Goal: Information Seeking & Learning: Understand process/instructions

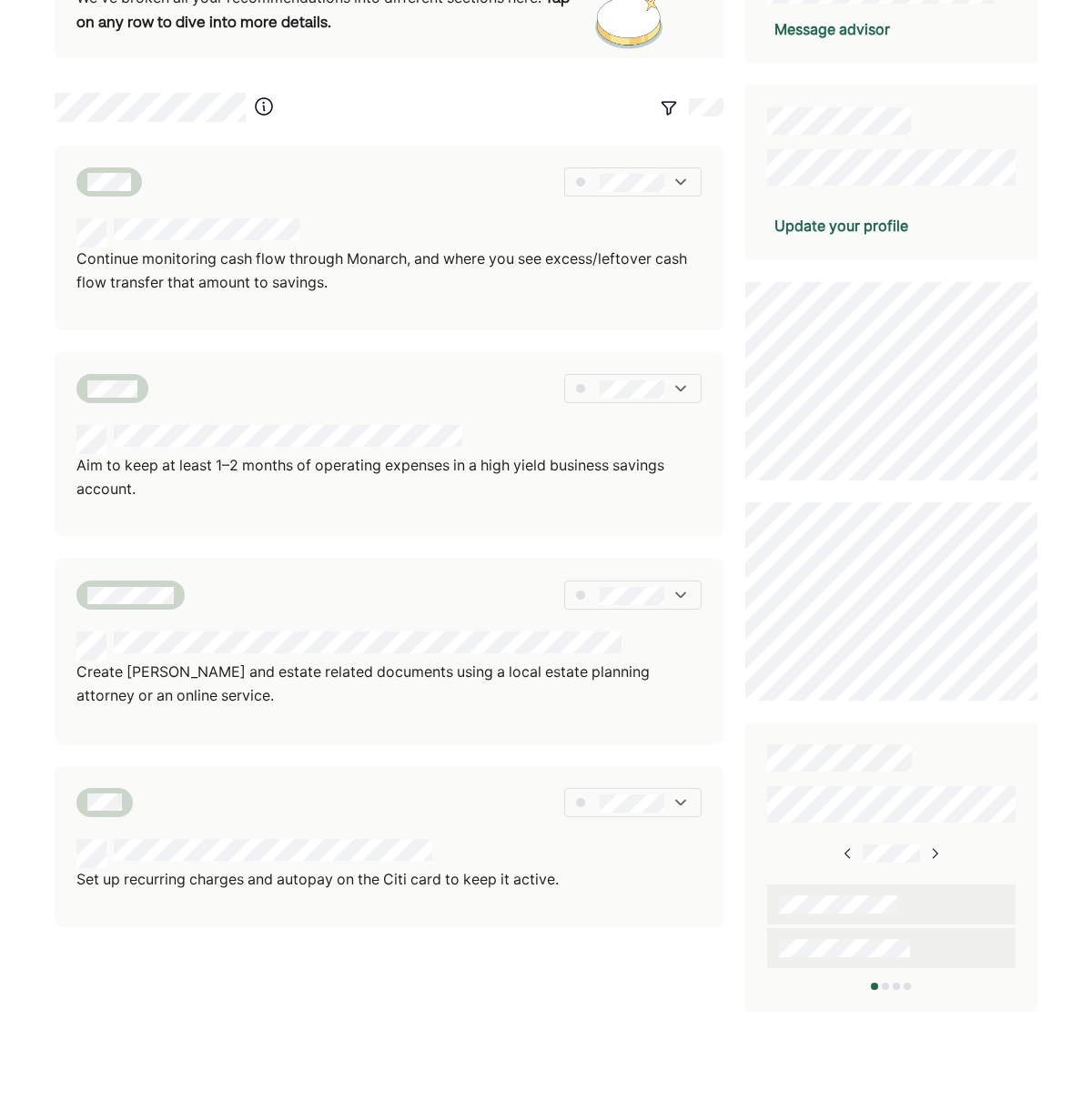
scroll to position [368, 0]
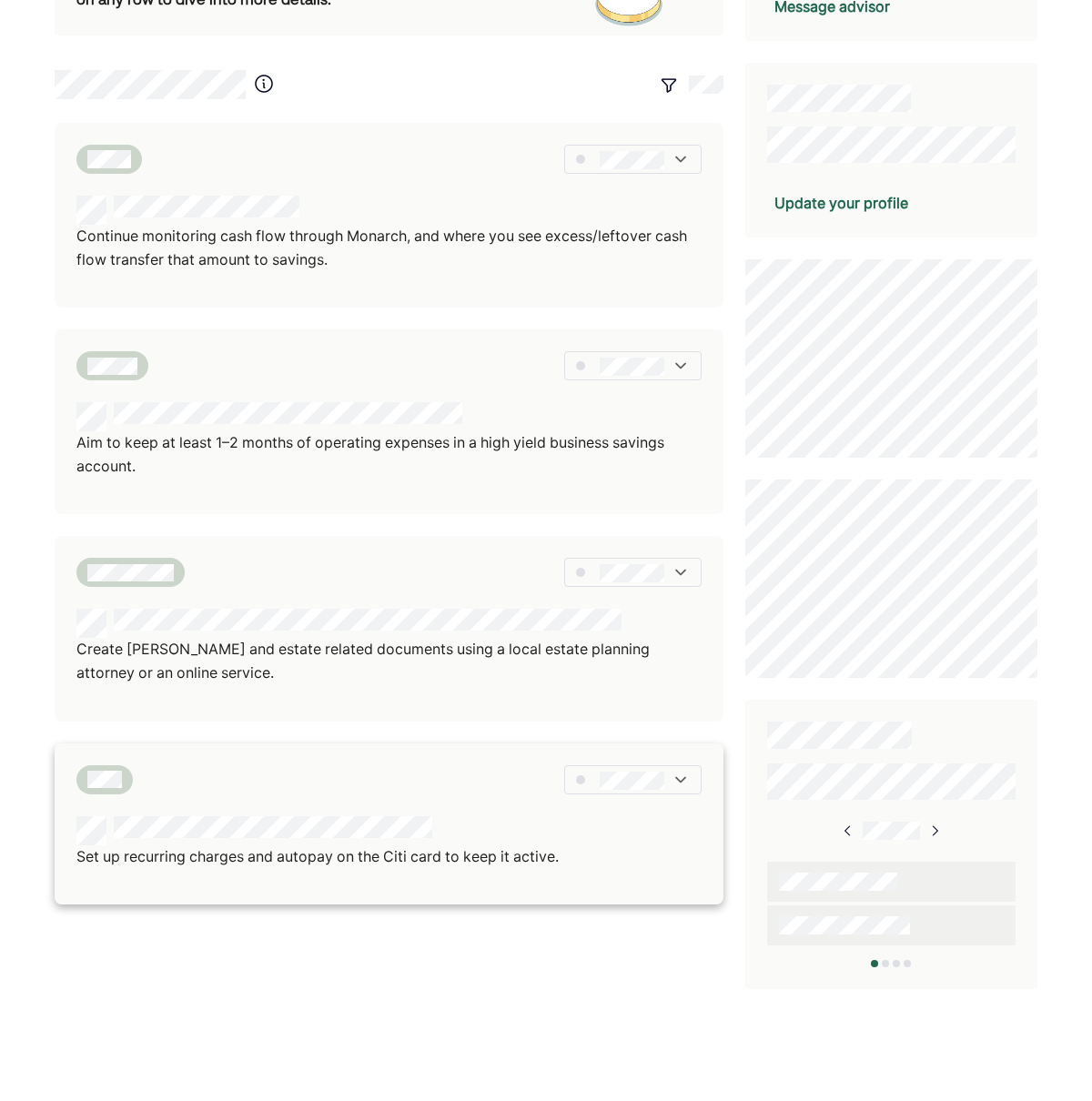
click at [445, 845] on p "Set up recurring charges and autopay on the Citi card to keep it active." at bounding box center [317, 857] width 482 height 24
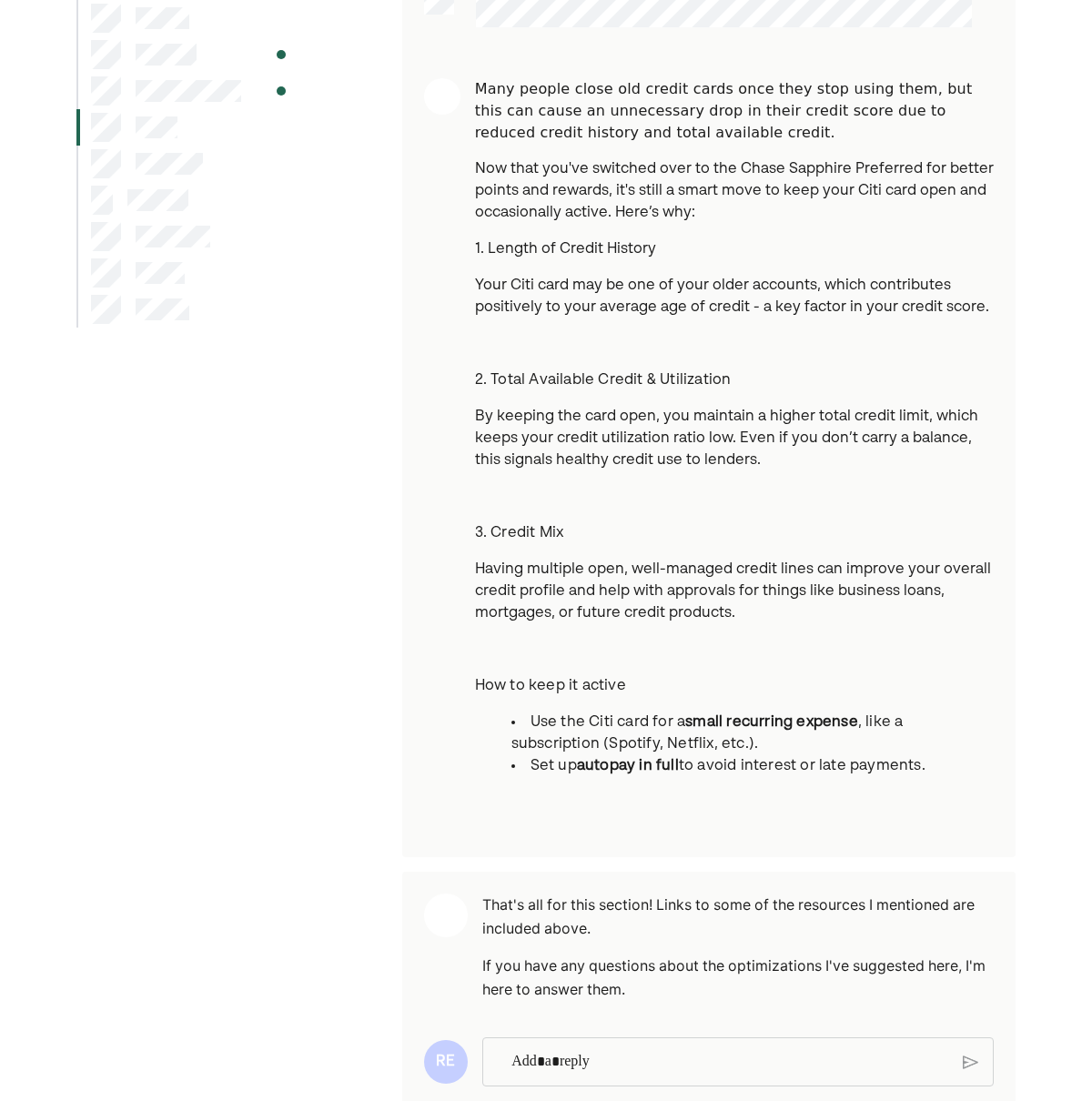
scroll to position [374, 0]
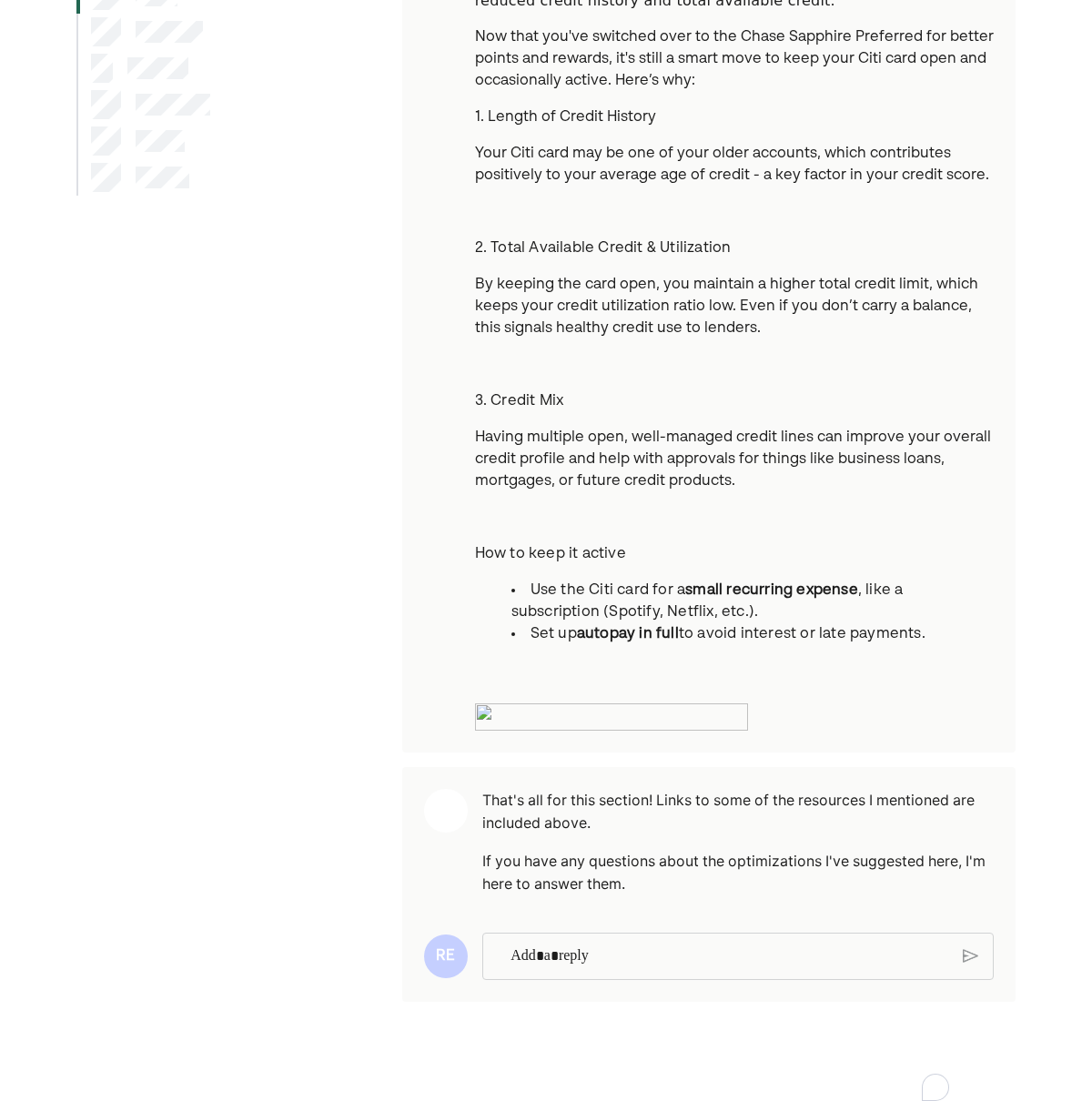
click at [608, 968] on p "To enrich screen reader interactions, please activate Accessibility in Grammarl…" at bounding box center [730, 956] width 438 height 24
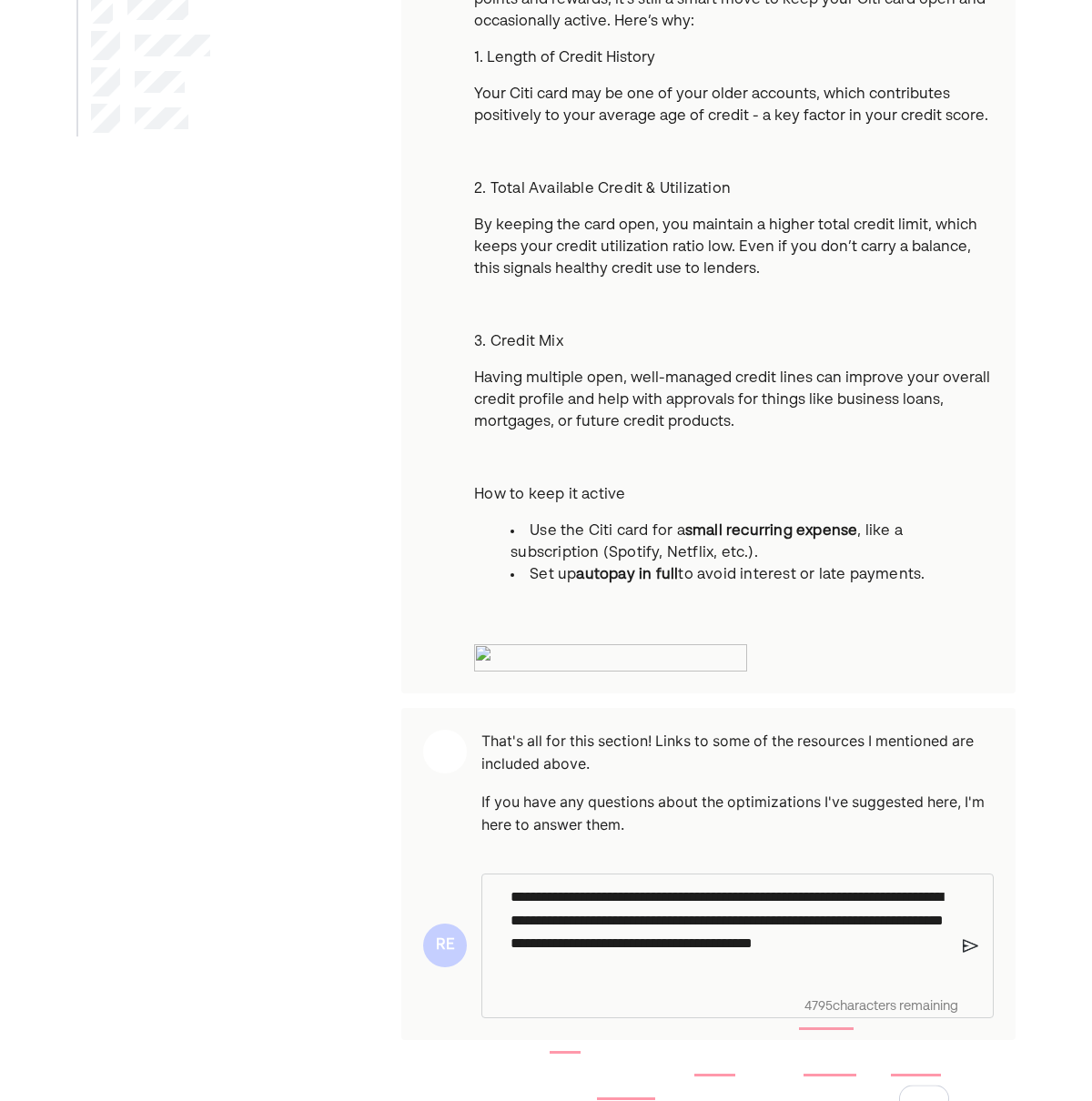
scroll to position [388, 0]
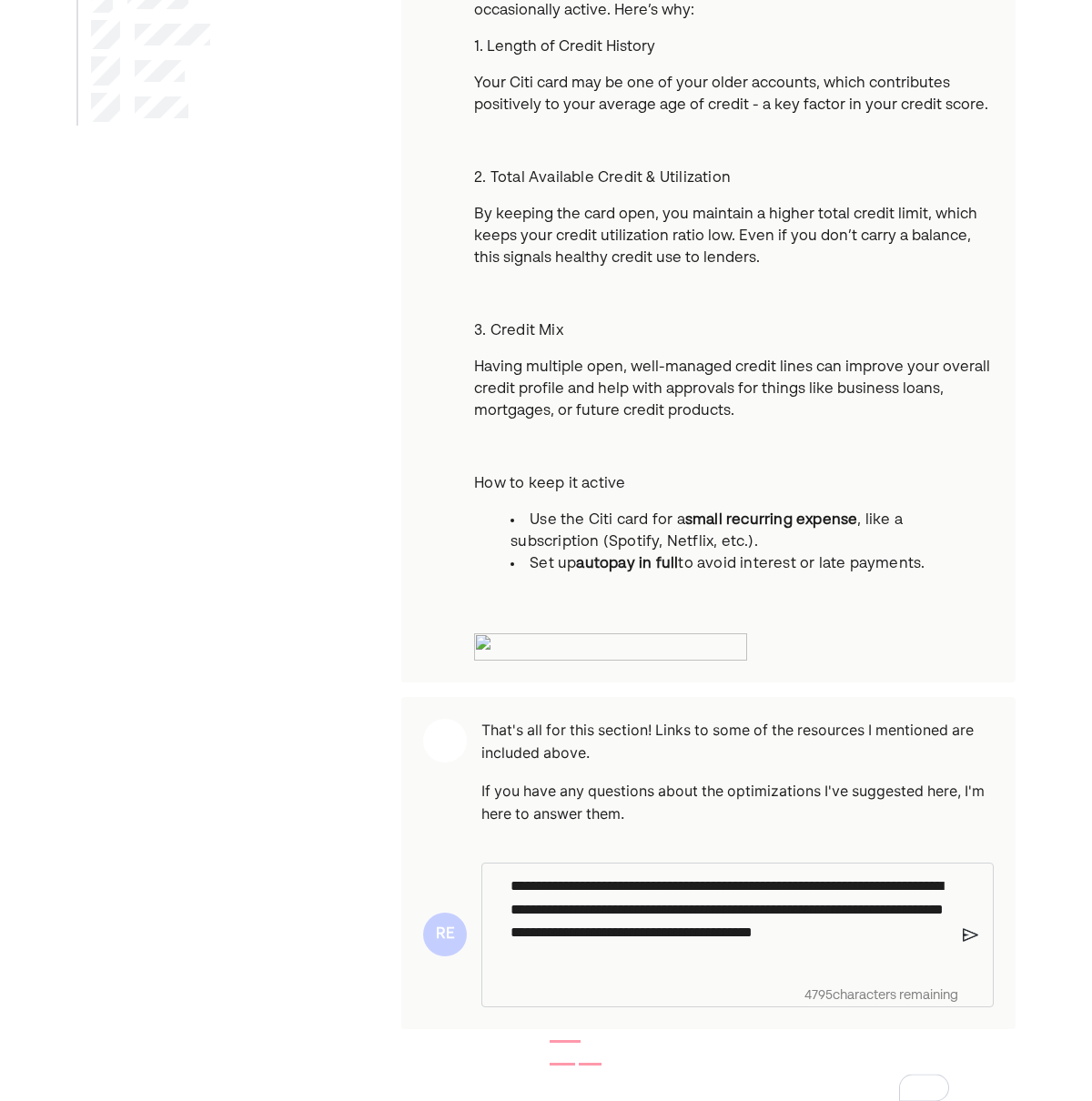
click at [971, 942] on img at bounding box center [971, 934] width 16 height 17
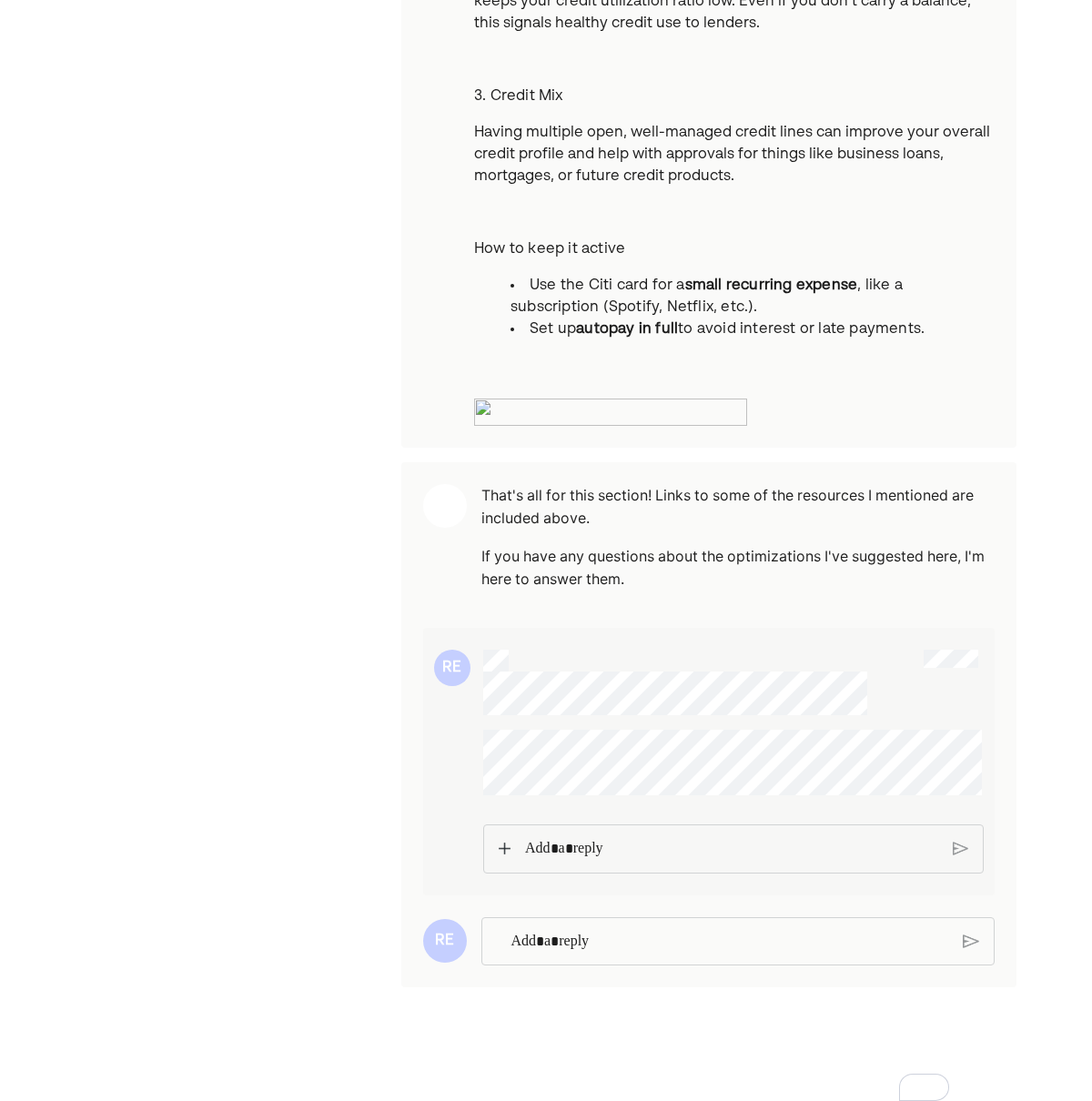
scroll to position [0, 0]
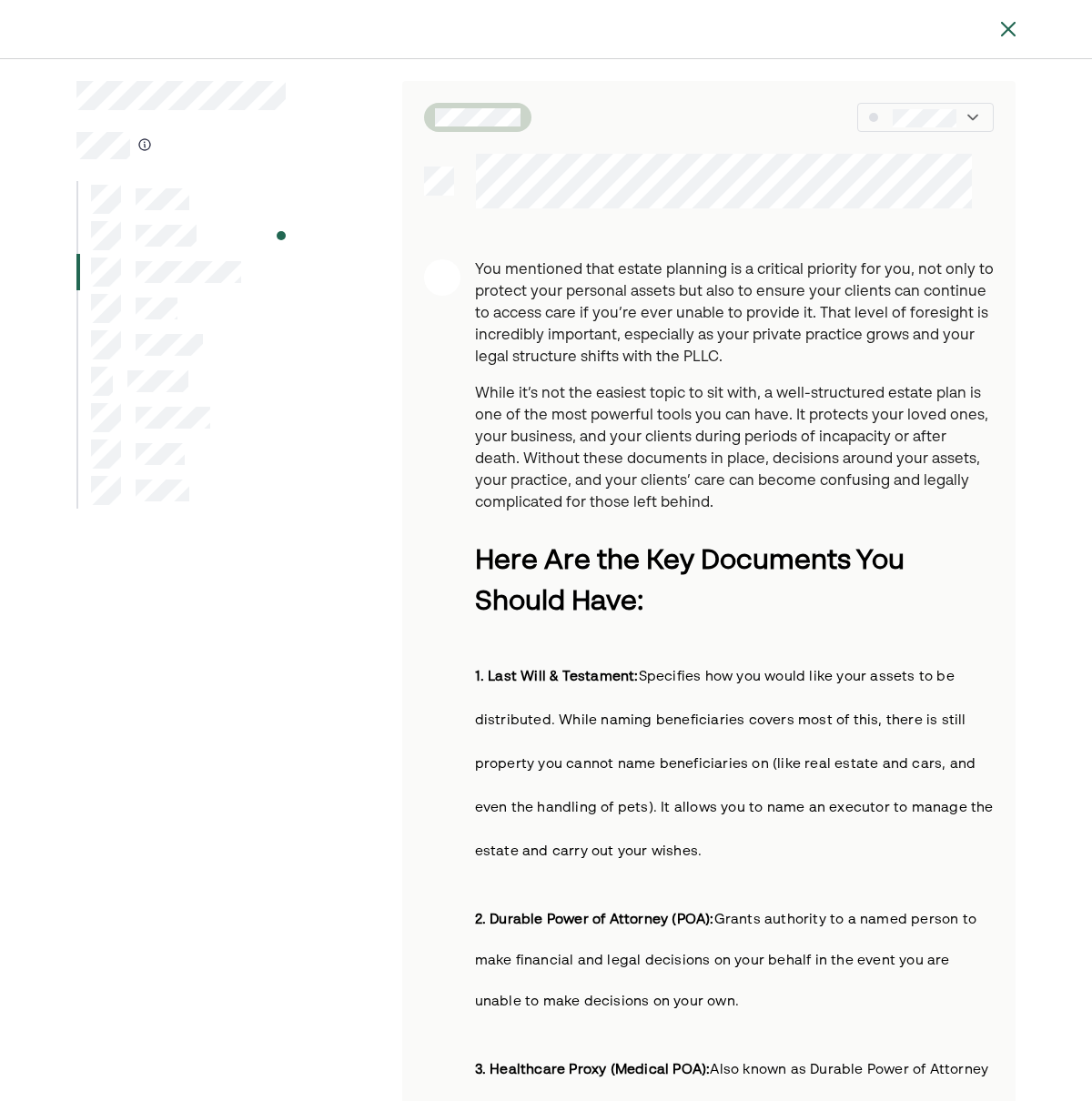
click at [220, 237] on div at bounding box center [181, 235] width 209 height 37
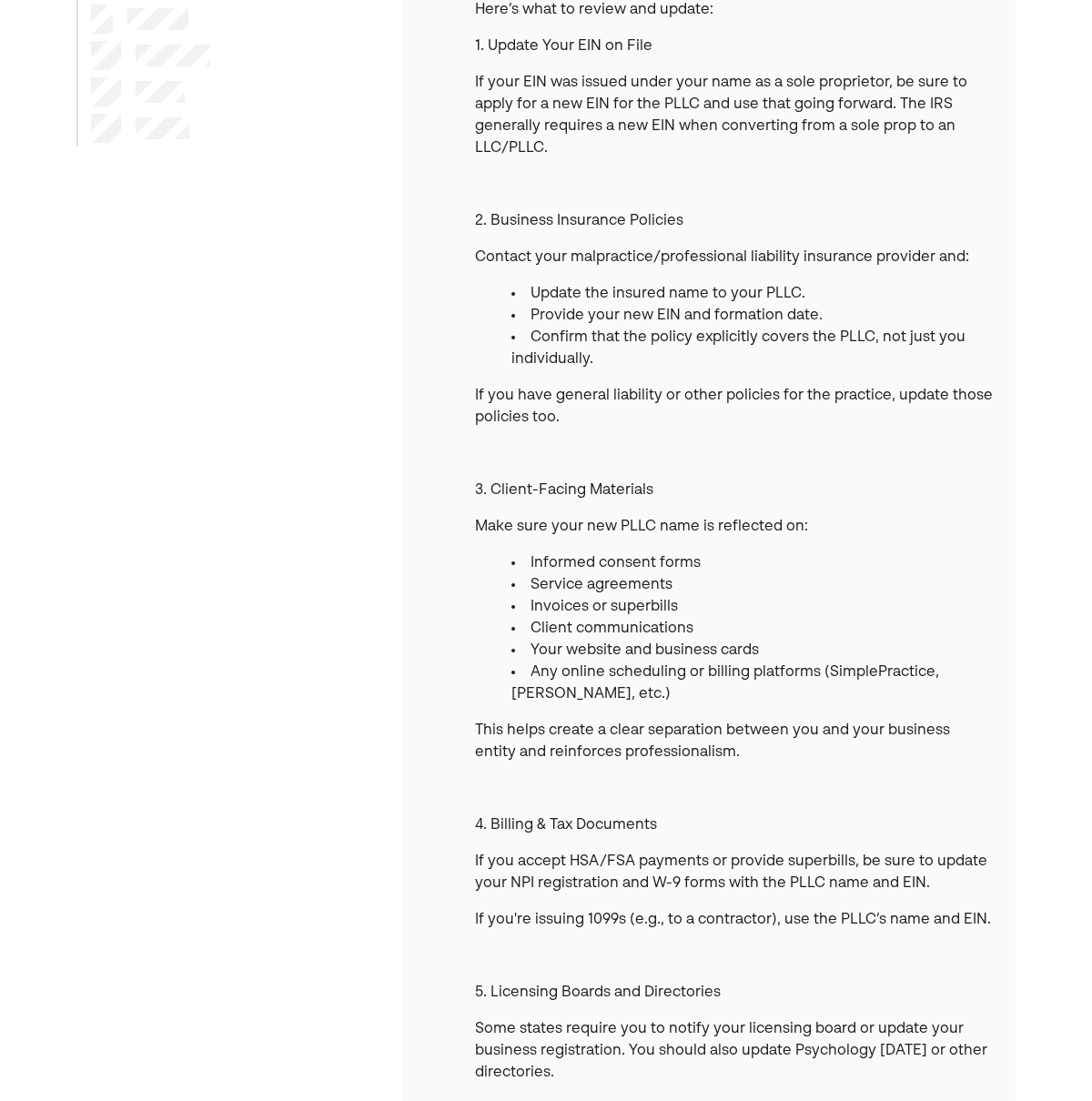
scroll to position [360, 0]
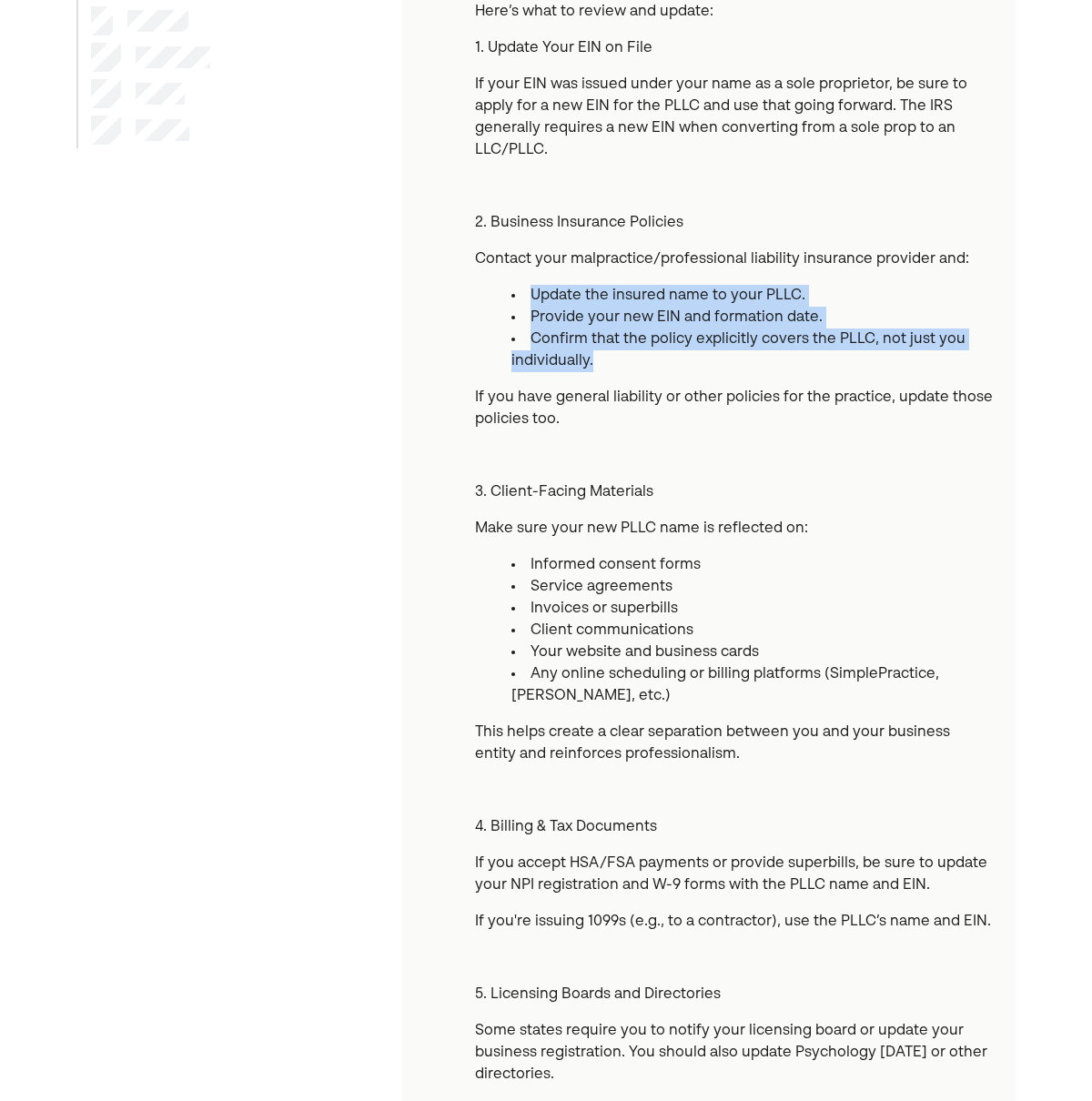
drag, startPoint x: 612, startPoint y: 360, endPoint x: 522, endPoint y: 301, distance: 107.6
click at [522, 301] on ul "Update the insured name to your PLLC. Provide your new EIN and formation date. …" at bounding box center [734, 328] width 519 height 87
copy ul "Update the insured name to your PLLC. Provide your new EIN and formation date. …"
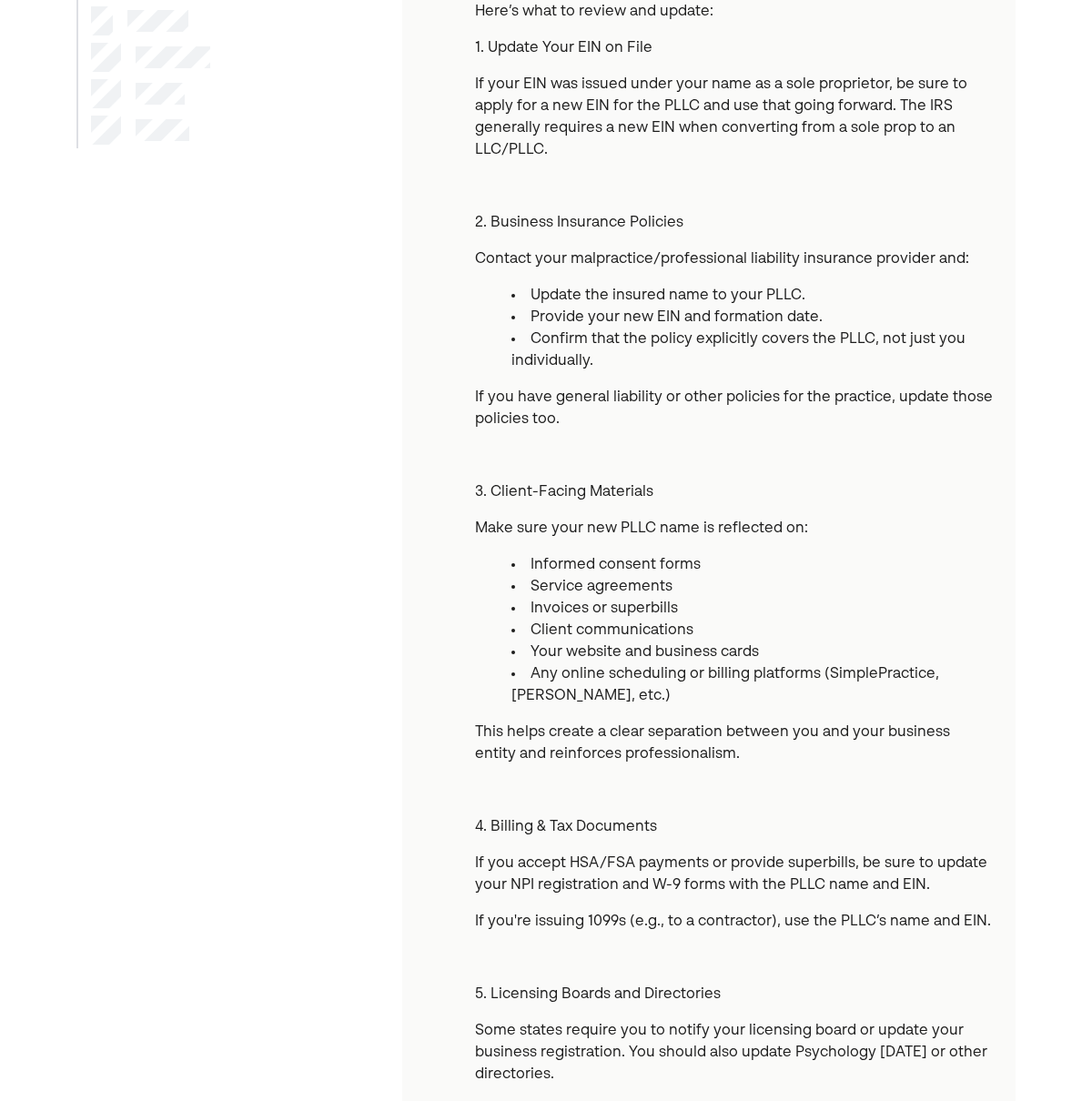
click at [901, 467] on div "Now that your PLLC is officially set up, the next important step is to make sur…" at bounding box center [734, 499] width 519 height 1201
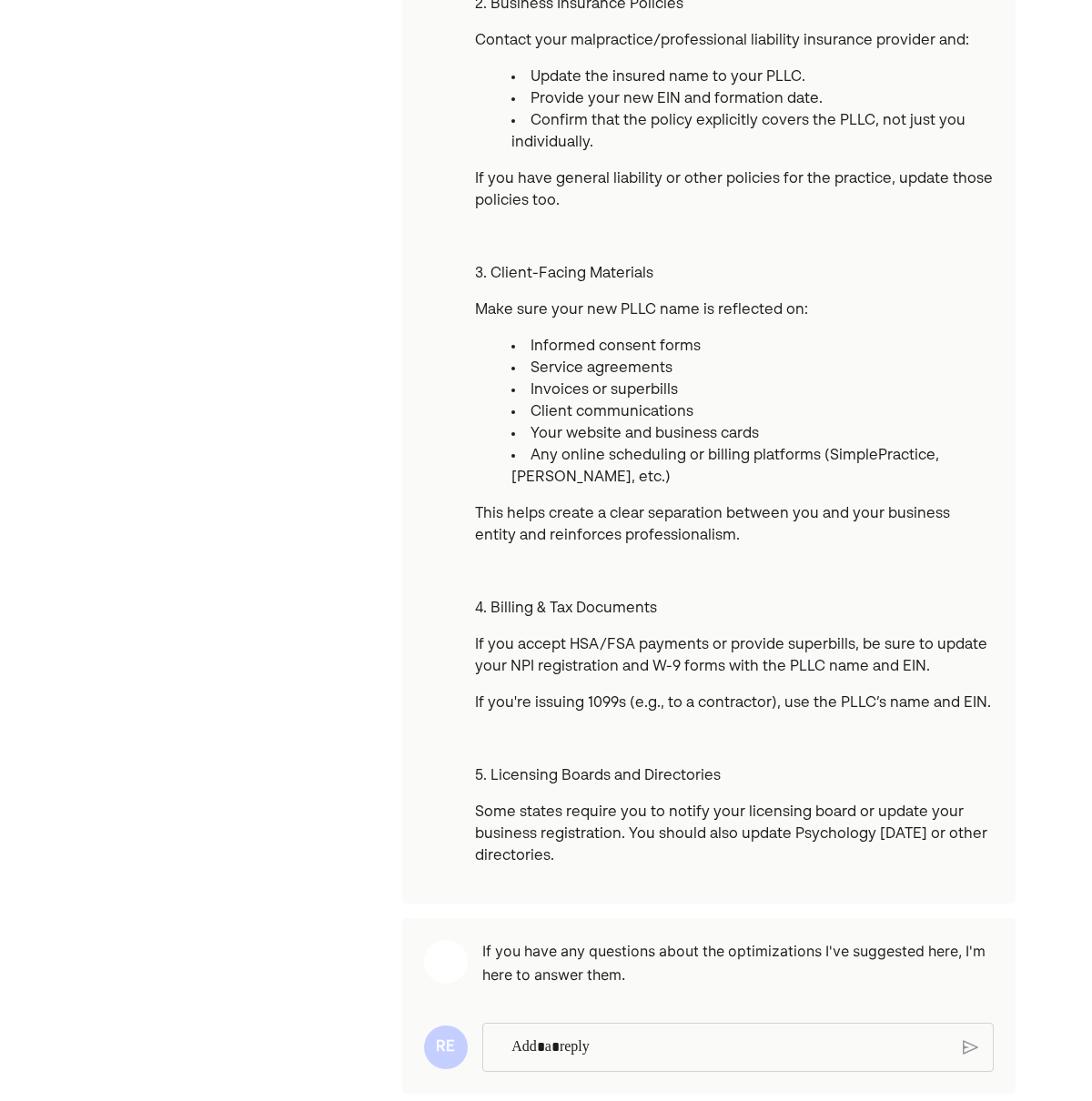
scroll to position [578, 0]
